Goal: Information Seeking & Learning: Understand process/instructions

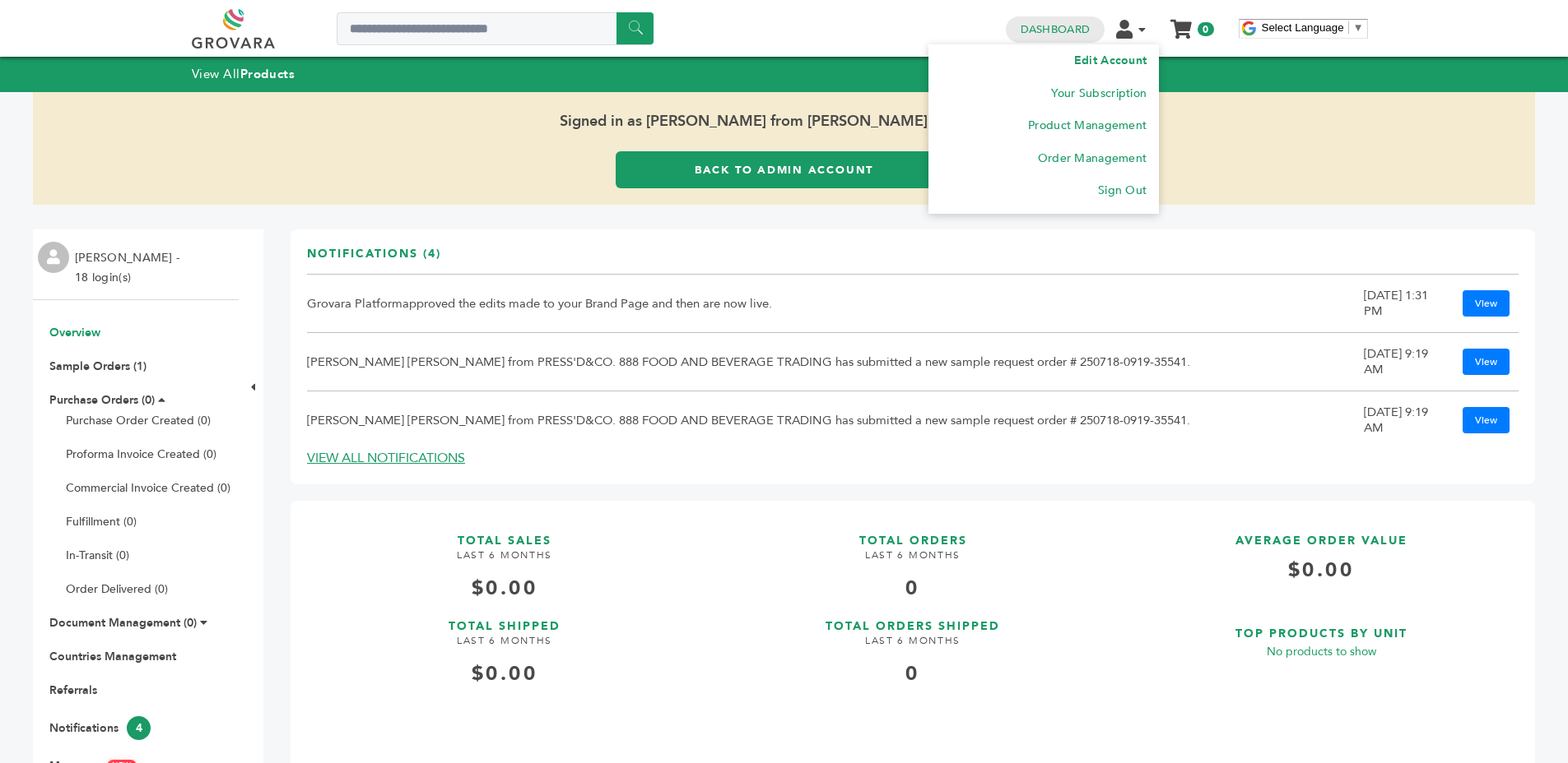
click at [1124, 53] on link "Edit Account" at bounding box center [1111, 60] width 73 height 16
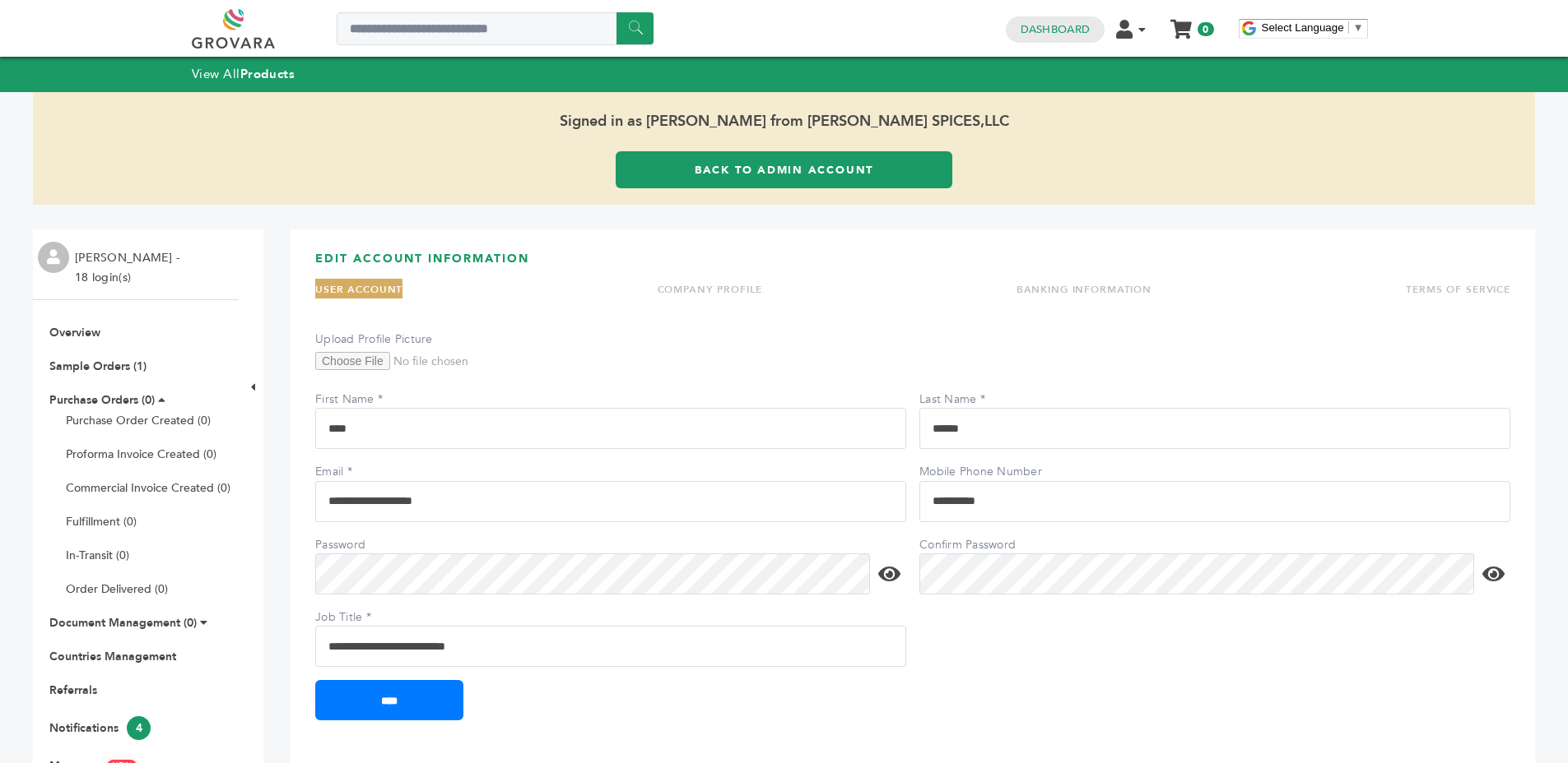
click at [1414, 279] on li "TERMS OF SERVICE" at bounding box center [1458, 288] width 105 height 20
click at [1415, 283] on link "TERMS OF SERVICE" at bounding box center [1458, 289] width 105 height 13
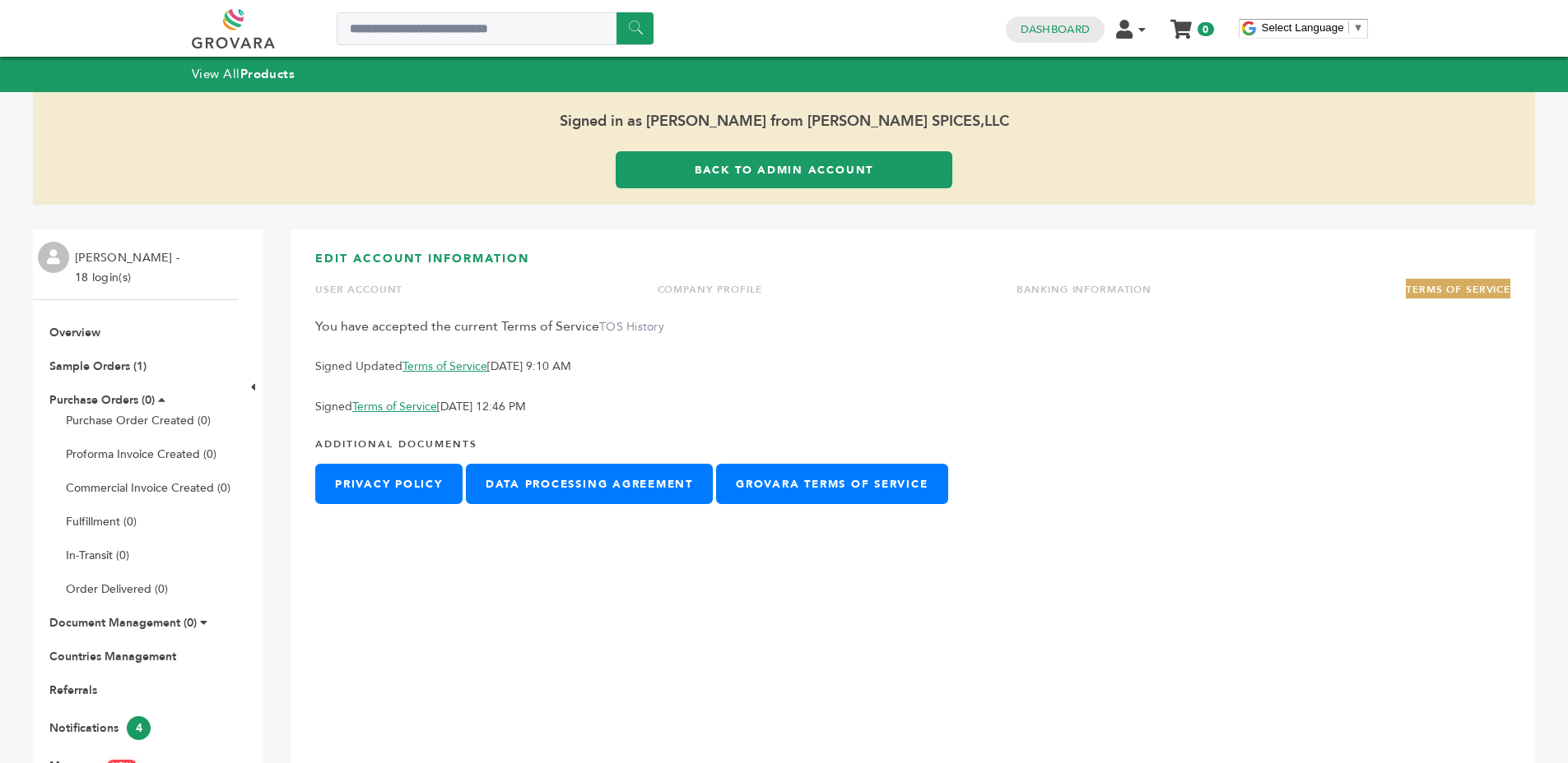
click at [421, 367] on link "Terms of Service" at bounding box center [444, 366] width 85 height 16
click at [399, 407] on link "Terms of Service" at bounding box center [394, 407] width 85 height 16
click at [539, 357] on p "Signed Updated Terms of Service [DATE] 9:10 AM" at bounding box center [913, 367] width 1195 height 20
click at [540, 358] on p "Signed Updated Terms of Service [DATE] 9:10 AM" at bounding box center [913, 367] width 1195 height 20
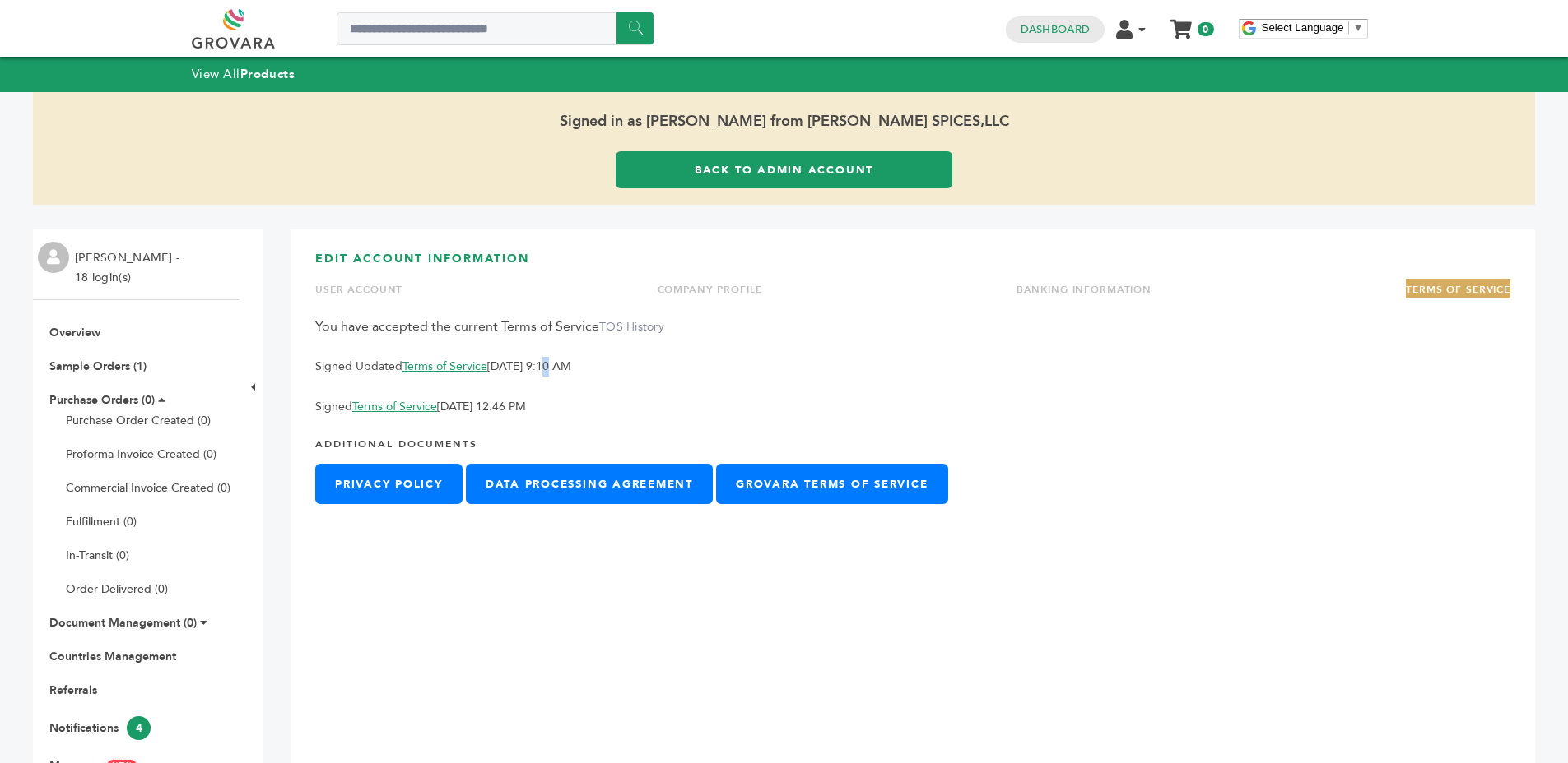
click at [540, 358] on p "Signed Updated Terms of Service [DATE] 9:10 AM" at bounding box center [913, 367] width 1195 height 20
click at [660, 357] on p "Signed Updated Terms of Service [DATE] 9:10 AM" at bounding box center [913, 367] width 1195 height 20
click at [787, 154] on link "Back to Admin Account" at bounding box center [784, 170] width 337 height 37
